Goal: Task Accomplishment & Management: Manage account settings

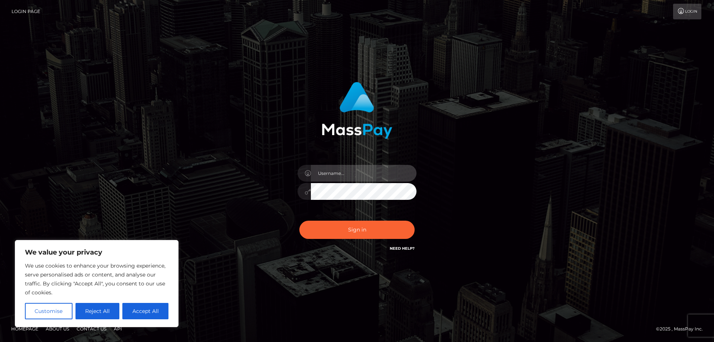
click at [371, 175] on input "text" at bounding box center [364, 173] width 106 height 17
click at [616, 266] on div "Sign in" at bounding box center [357, 170] width 714 height 301
click at [357, 177] on input "text" at bounding box center [364, 173] width 106 height 17
type input "kaysh.throne"
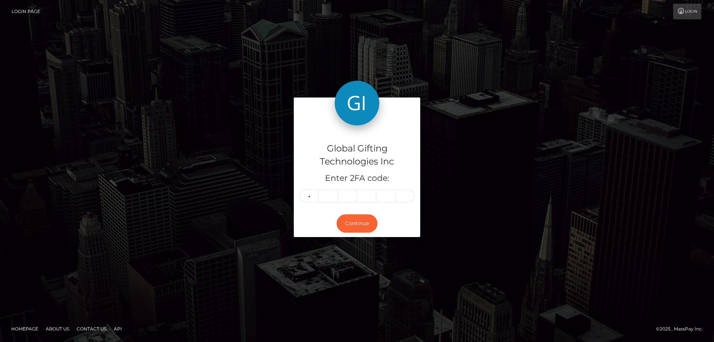
type input "5"
type input "7"
type input "8"
type input "3"
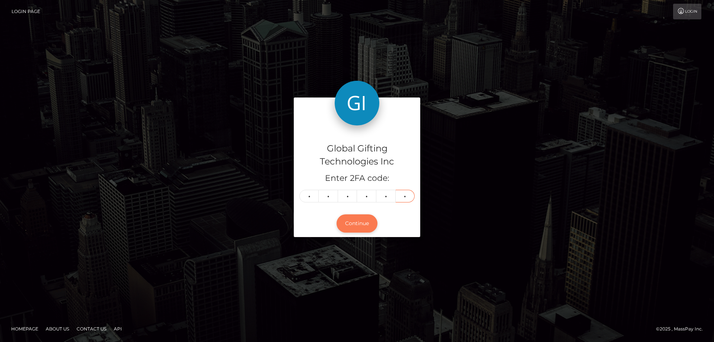
type input "5"
click at [362, 221] on button "Continue" at bounding box center [356, 223] width 41 height 18
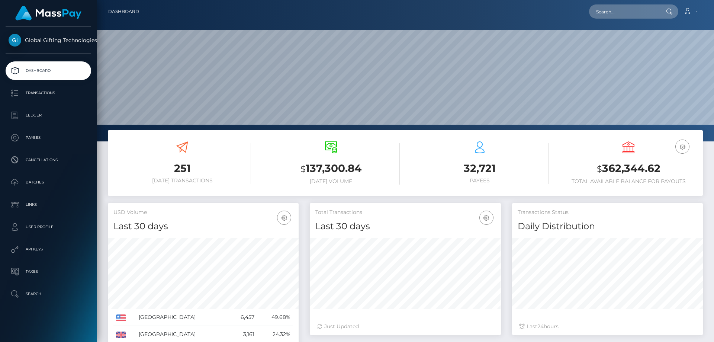
scroll to position [132, 191]
click at [121, 9] on link "Dashboard" at bounding box center [123, 12] width 31 height 16
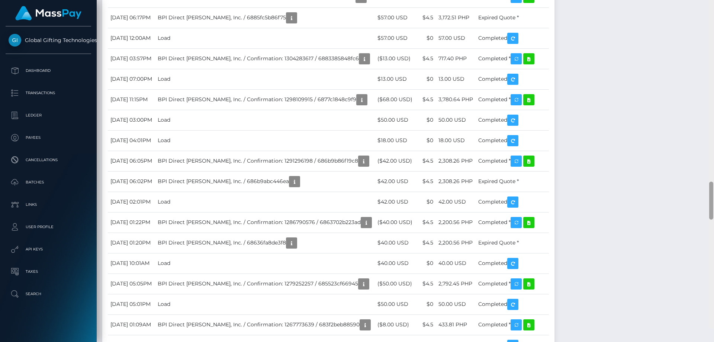
scroll to position [1772, 0]
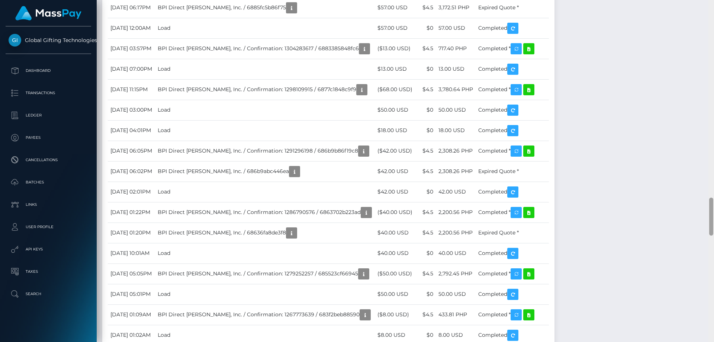
drag, startPoint x: 712, startPoint y: 35, endPoint x: 712, endPoint y: 212, distance: 177.0
click at [712, 212] on div at bounding box center [711, 216] width 4 height 38
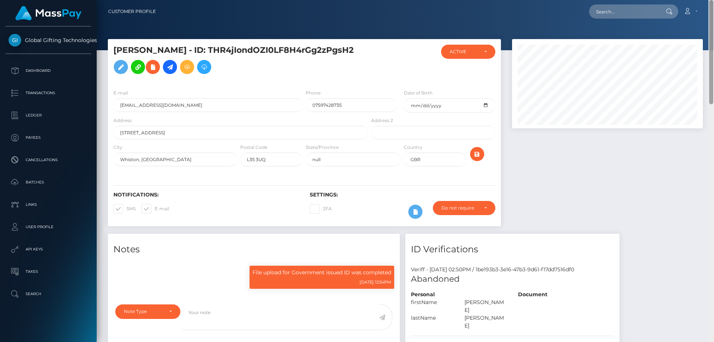
drag, startPoint x: 712, startPoint y: 191, endPoint x: 698, endPoint y: -45, distance: 236.1
click at [698, 0] on html "Global Gifting Technologies Inc Dashboard Transactions Ledger Payees Cancellati…" at bounding box center [357, 171] width 714 height 342
